Goal: Check status: Check status

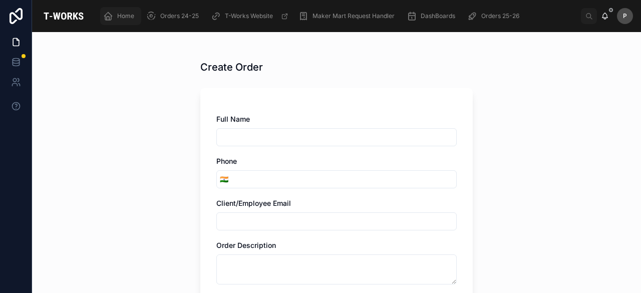
click at [122, 17] on span "Home" at bounding box center [125, 16] width 17 height 8
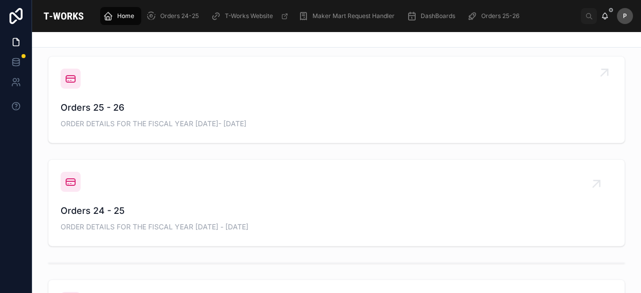
scroll to position [351, 0]
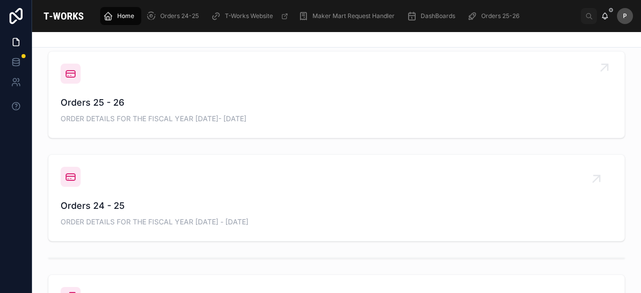
click at [96, 107] on span "Orders 25 - 26" at bounding box center [337, 103] width 552 height 14
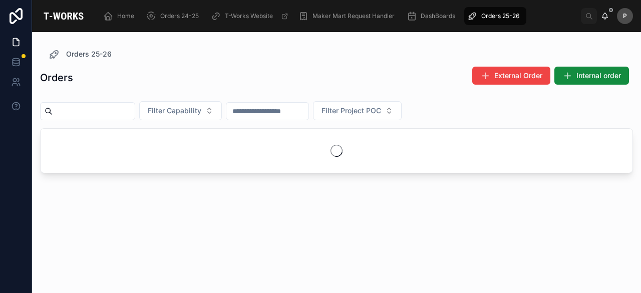
click at [131, 110] on input "text" at bounding box center [94, 111] width 82 height 14
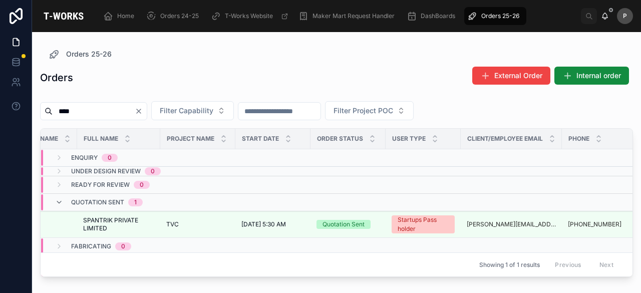
scroll to position [35, 115]
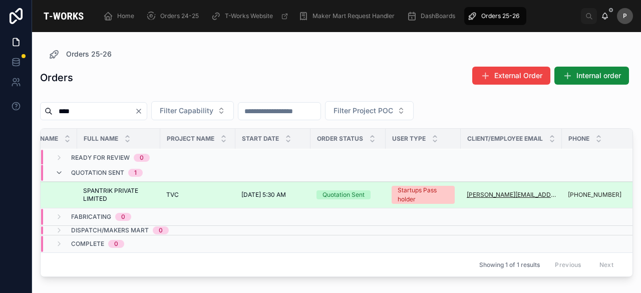
type input "****"
click at [350, 190] on div "Quotation Sent" at bounding box center [344, 194] width 42 height 9
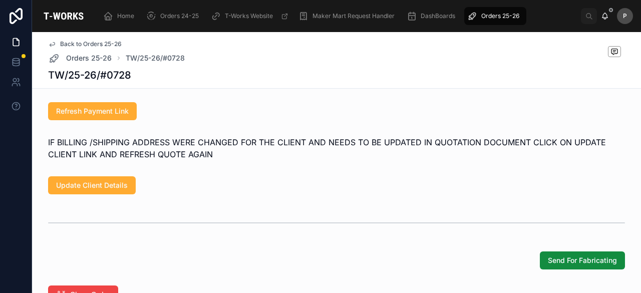
scroll to position [815, 0]
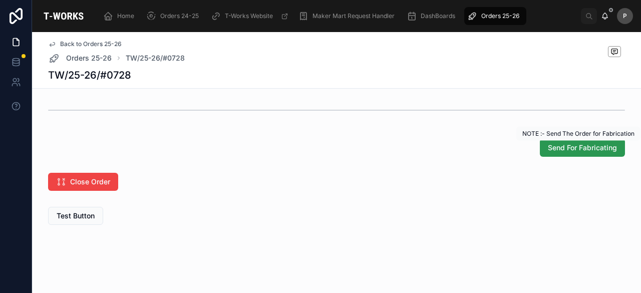
click at [563, 147] on span "Send For Fabricating" at bounding box center [582, 148] width 69 height 10
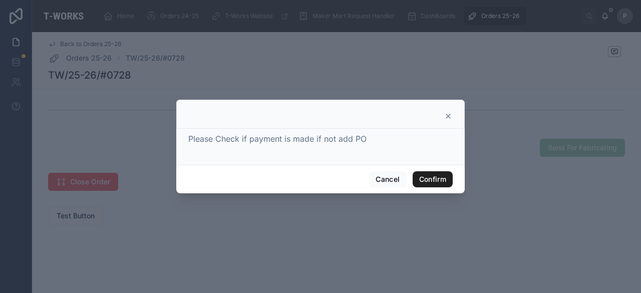
click at [433, 176] on button "Confirm" at bounding box center [433, 179] width 40 height 16
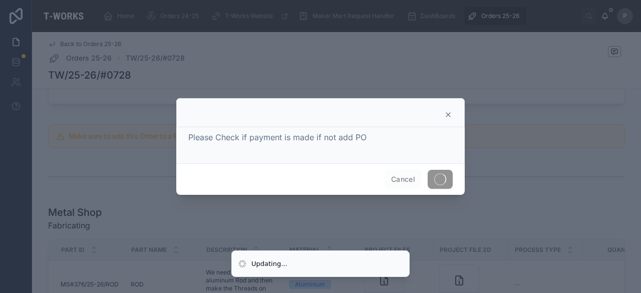
scroll to position [500, 0]
